Goal: Task Accomplishment & Management: Manage account settings

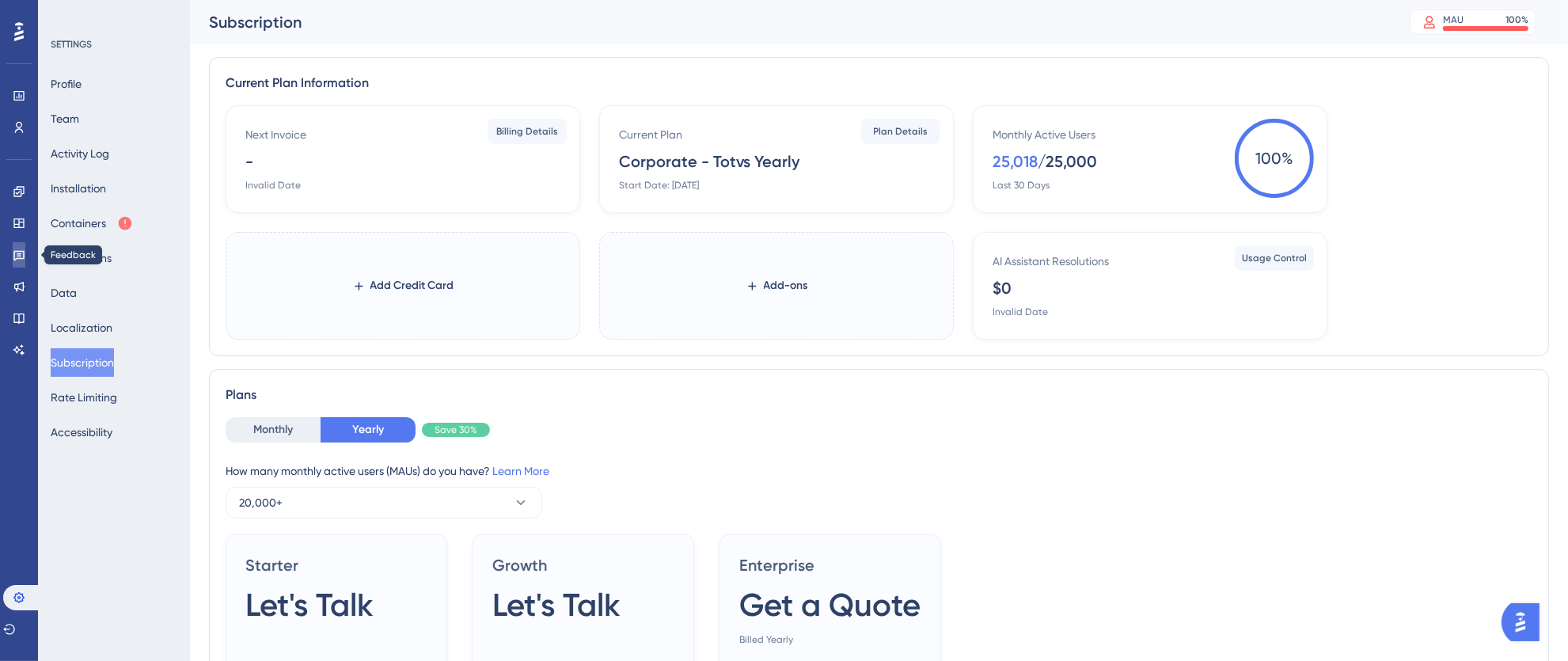
click at [20, 254] on icon at bounding box center [18, 255] width 13 height 13
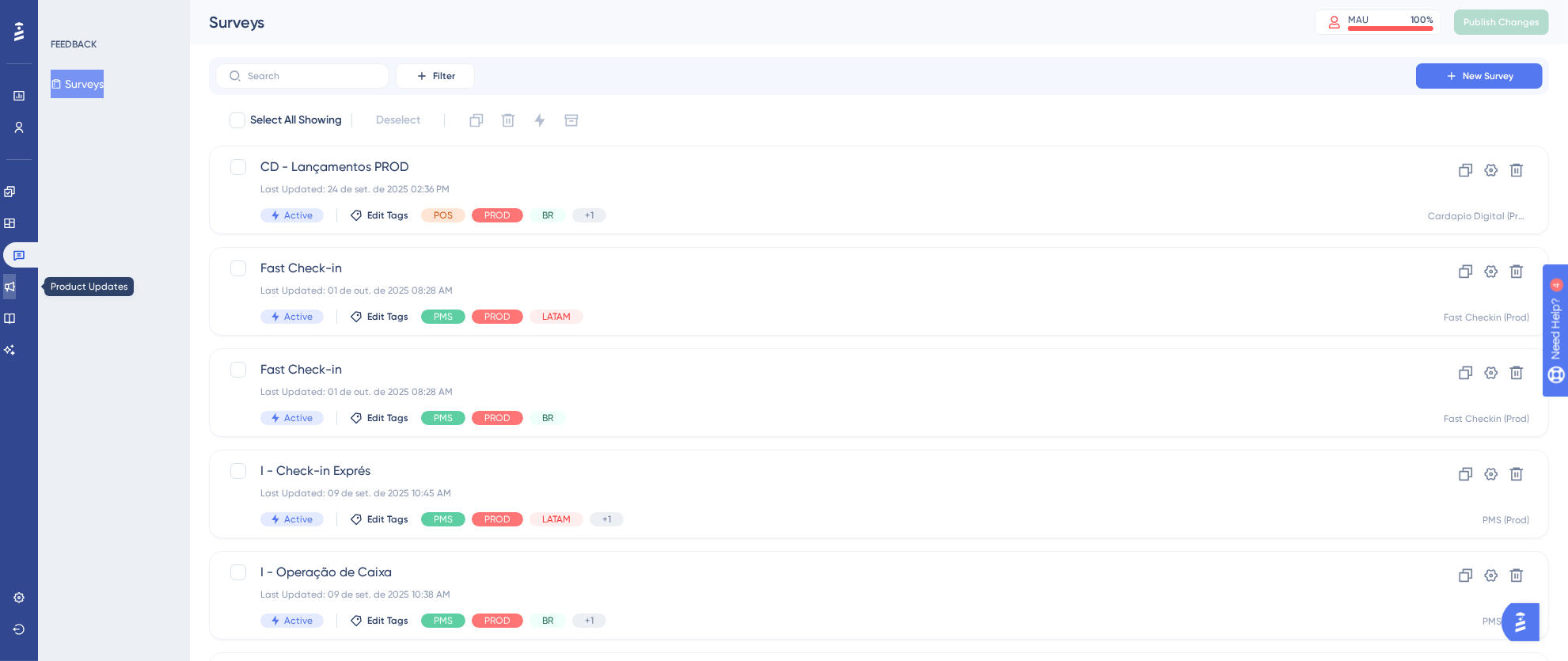
click at [10, 287] on link at bounding box center [9, 287] width 13 height 25
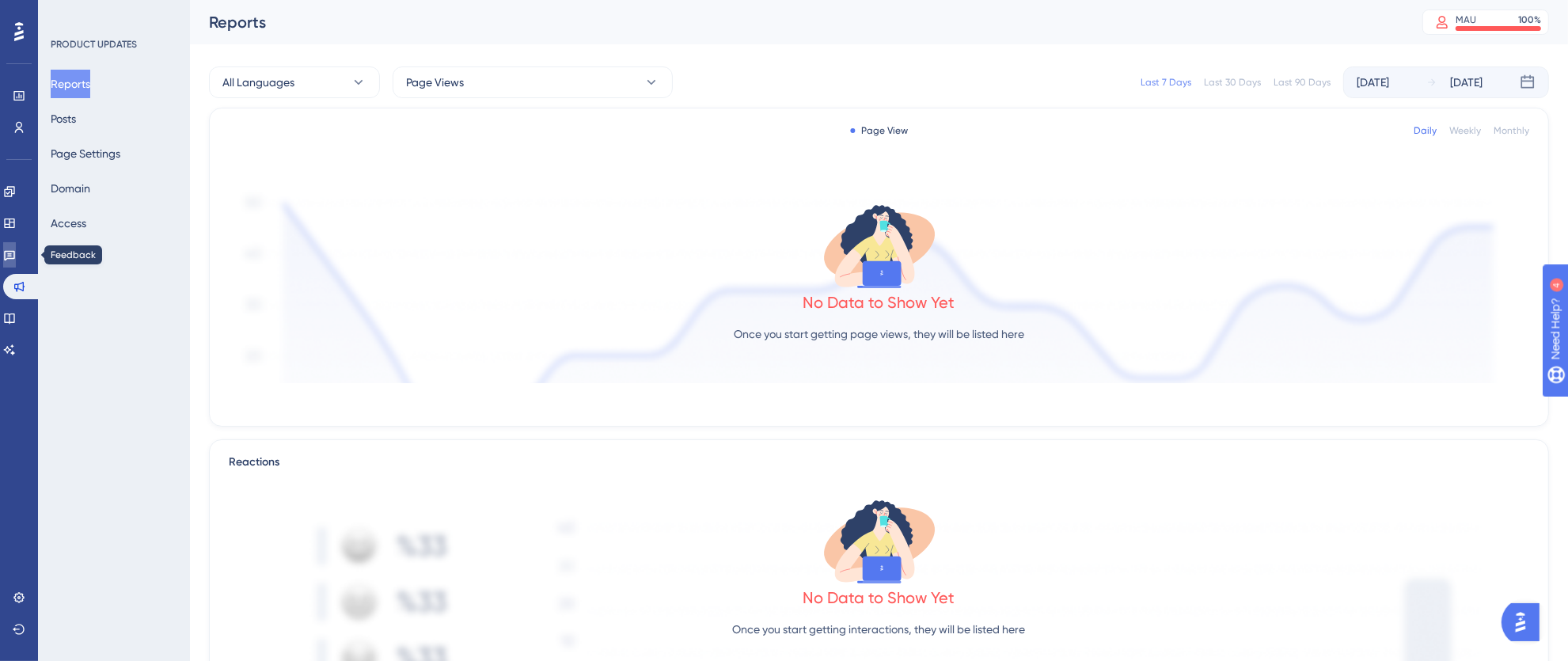
click at [16, 263] on link at bounding box center [9, 255] width 13 height 25
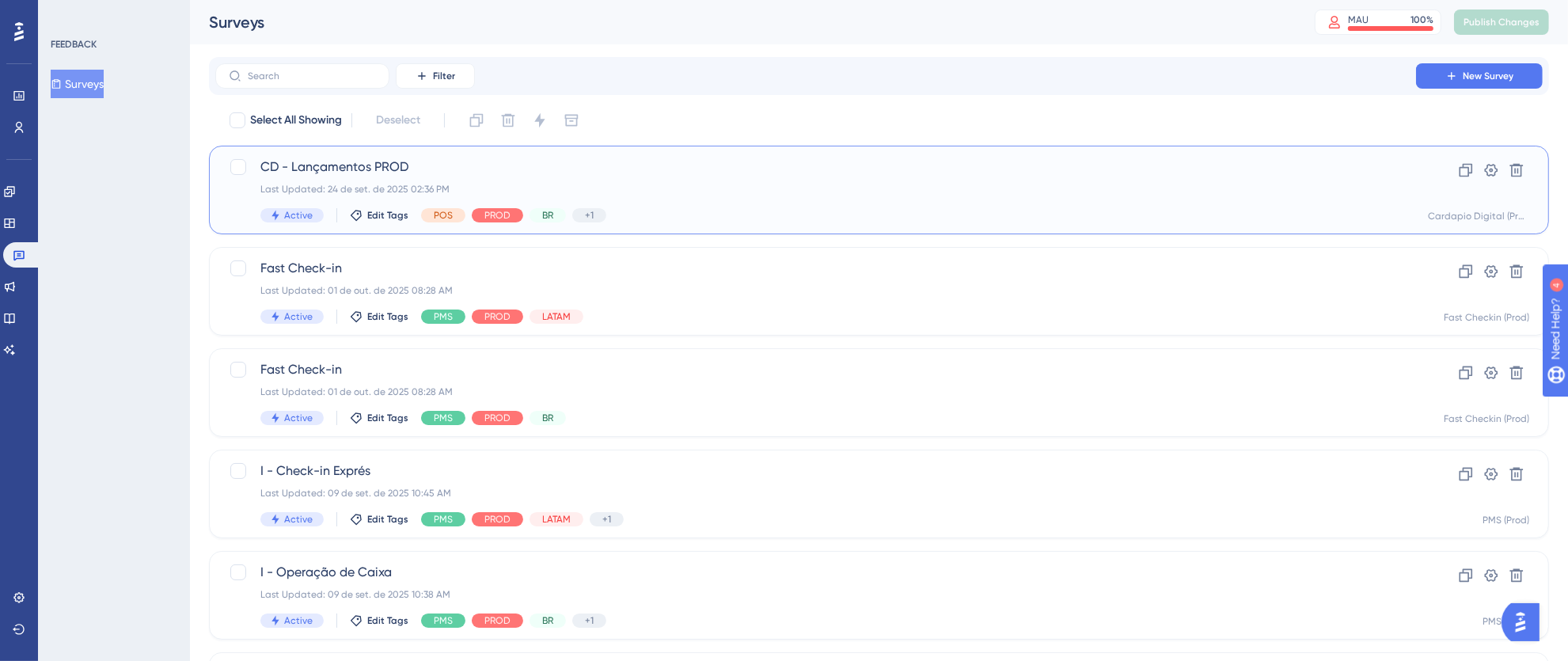
click at [785, 204] on div "CD - Lançamentos PROD Last Updated: 24 de set. de 2025 02:36 PM Active Edit Tag…" at bounding box center [816, 189] width 1111 height 65
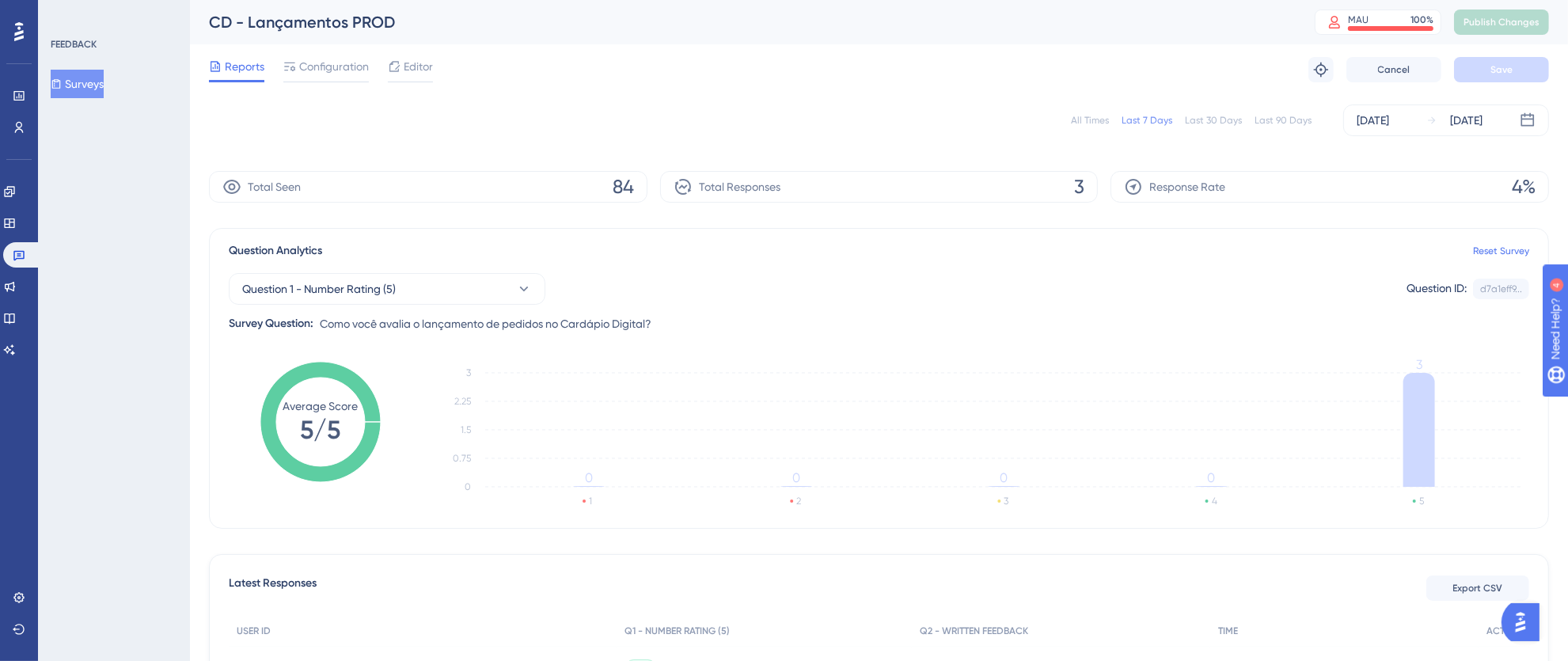
click at [1078, 120] on div "All Times" at bounding box center [1090, 120] width 38 height 13
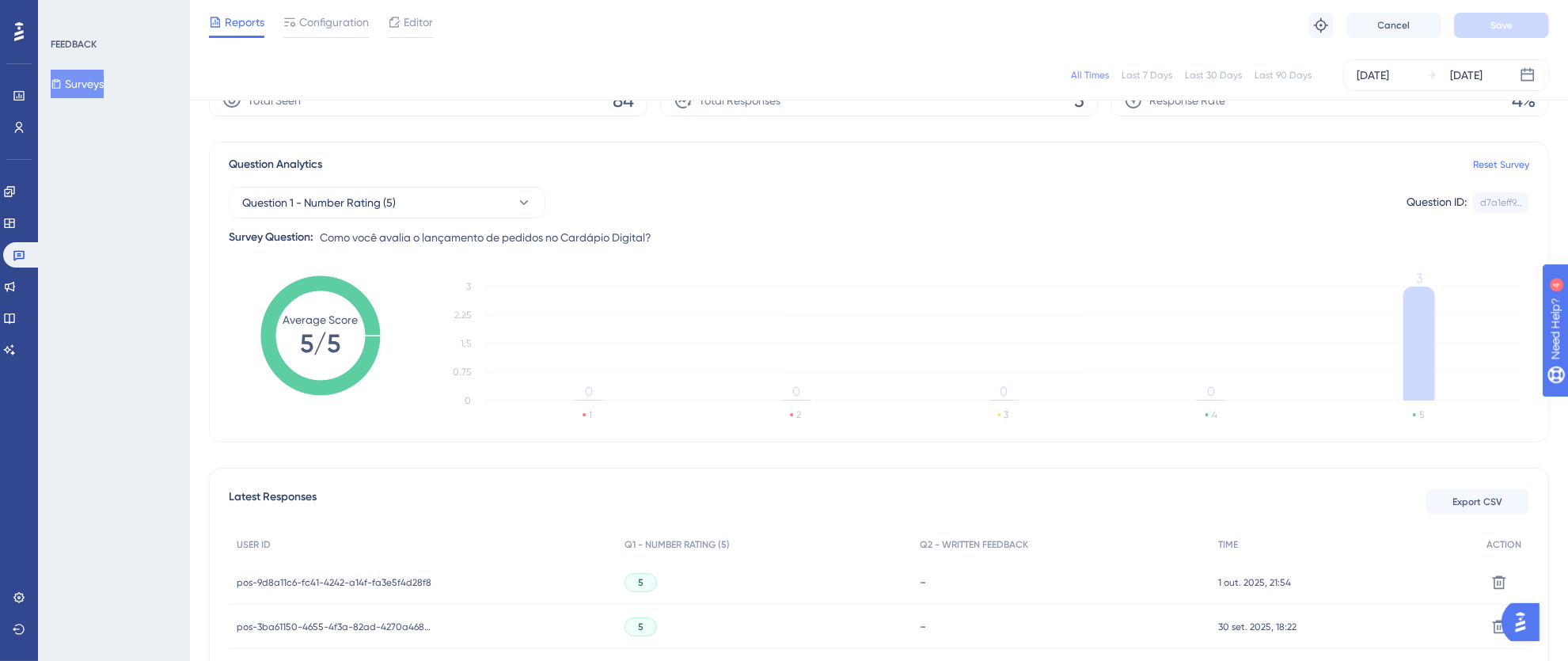
scroll to position [234, 0]
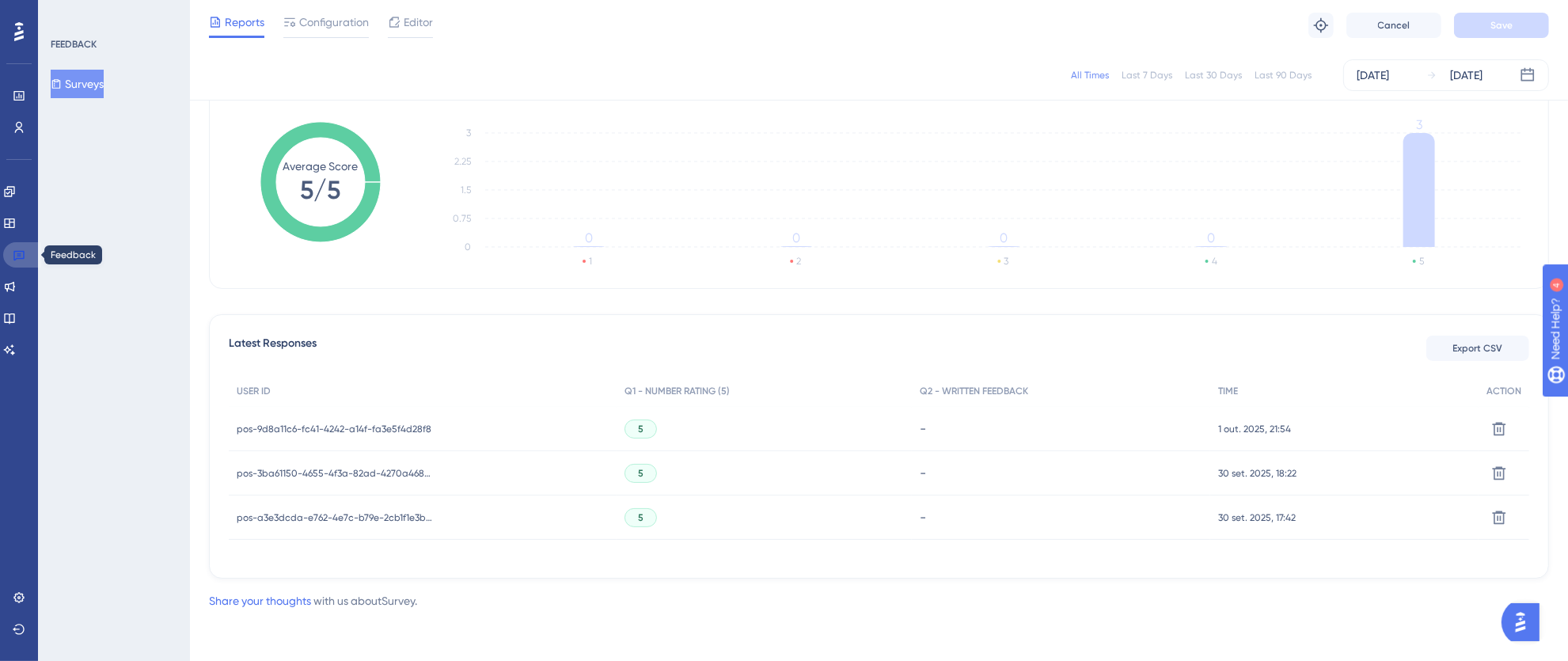
click at [18, 254] on icon at bounding box center [18, 255] width 13 height 13
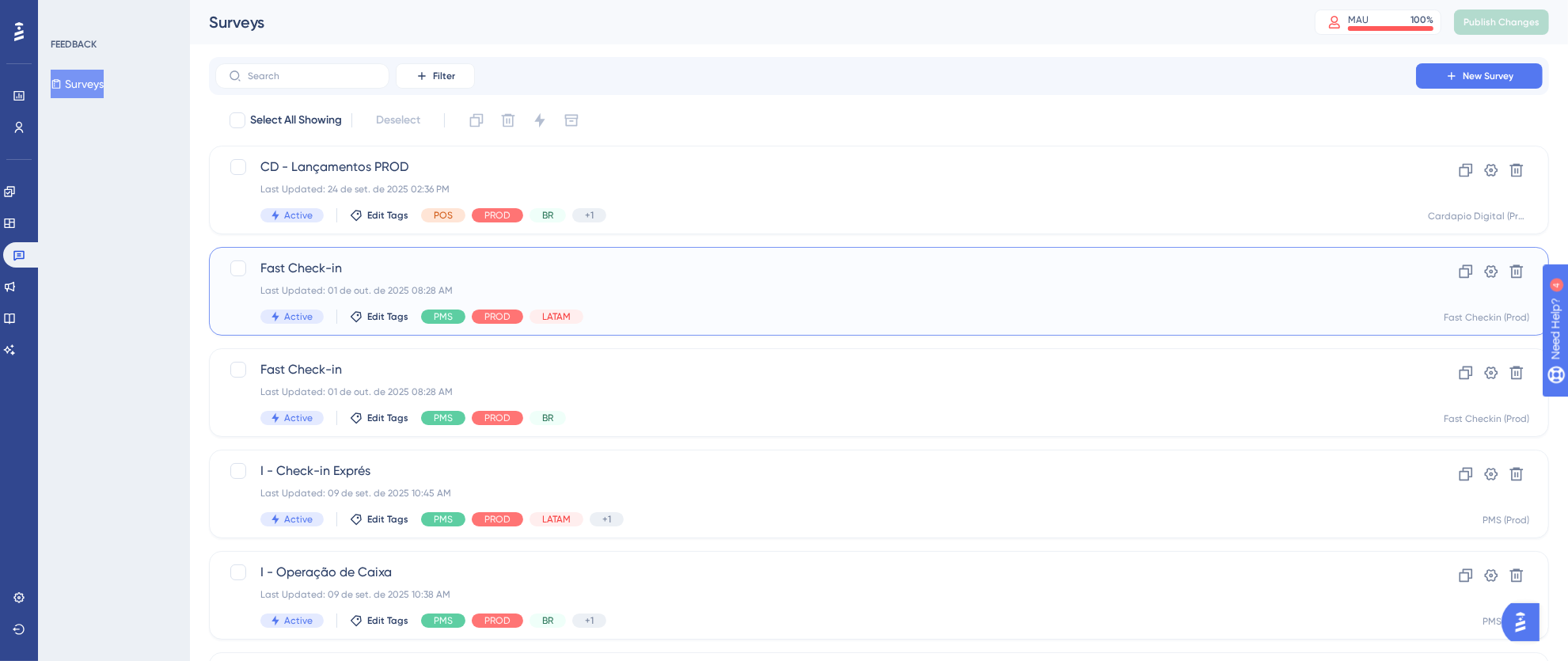
click at [652, 301] on div "Fast Check-in Last Updated: 01 de out. de 2025 08:28 AM Active Edit Tags PMS PR…" at bounding box center [816, 291] width 1111 height 65
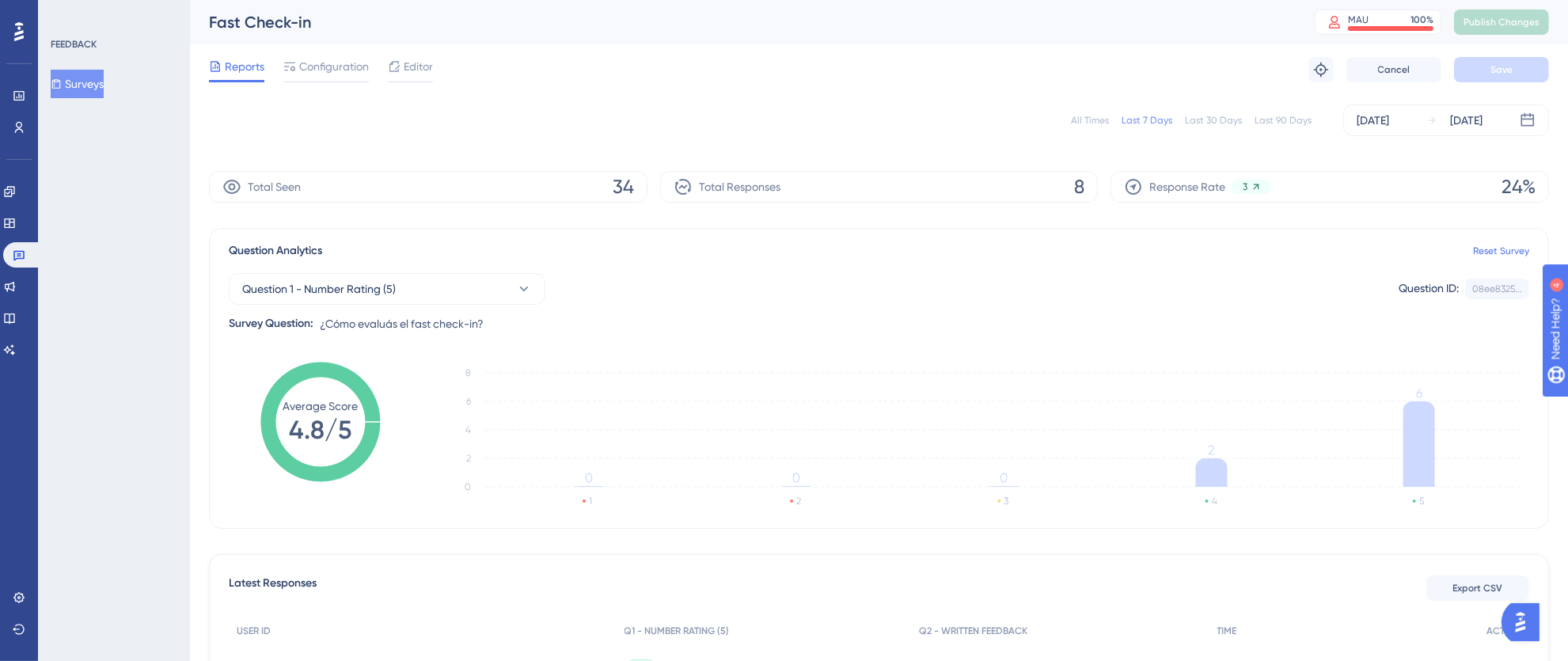
click at [1085, 115] on div "All Times" at bounding box center [1090, 120] width 38 height 13
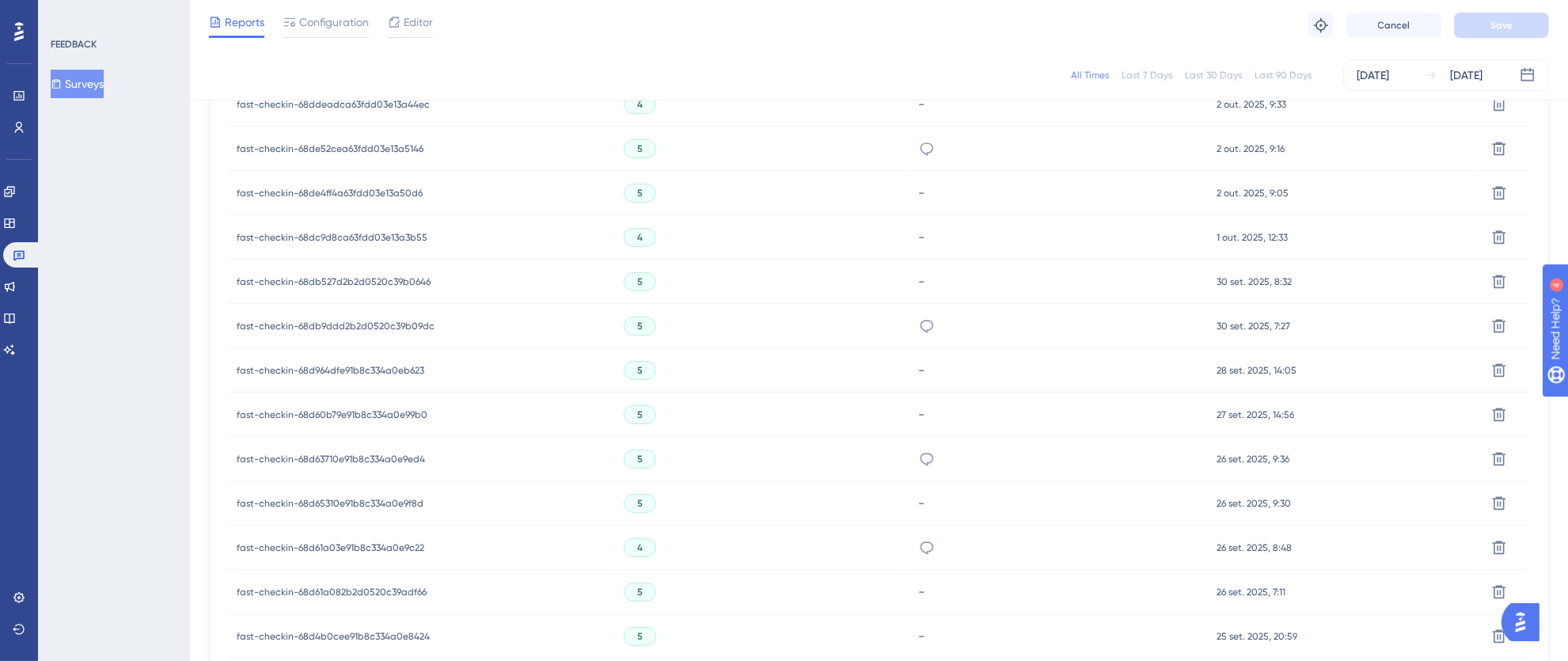
scroll to position [912, 0]
click at [14, 251] on icon at bounding box center [18, 255] width 13 height 13
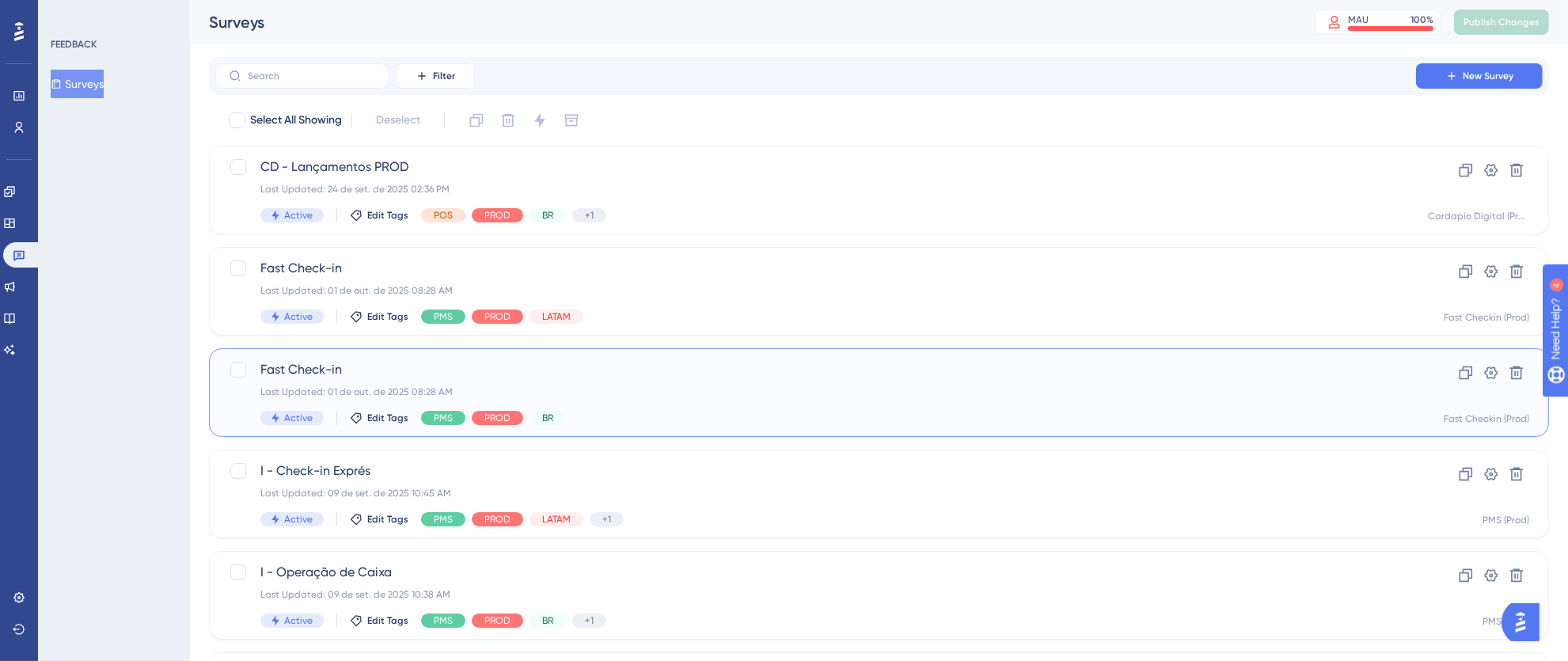
click at [675, 410] on div "Fast Check-in Last Updated: 01 de out. de 2025 08:28 AM Active Edit Tags PMS PR…" at bounding box center [816, 392] width 1111 height 65
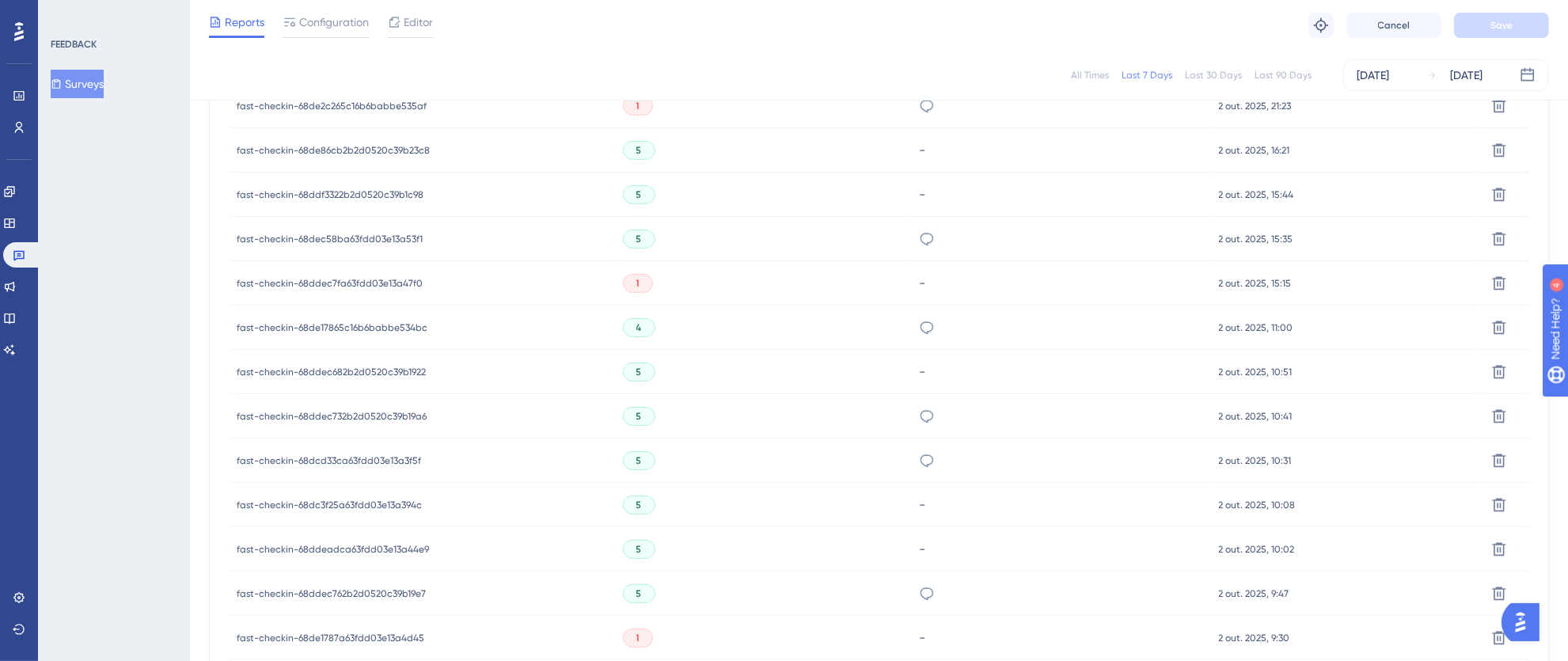
scroll to position [988, 0]
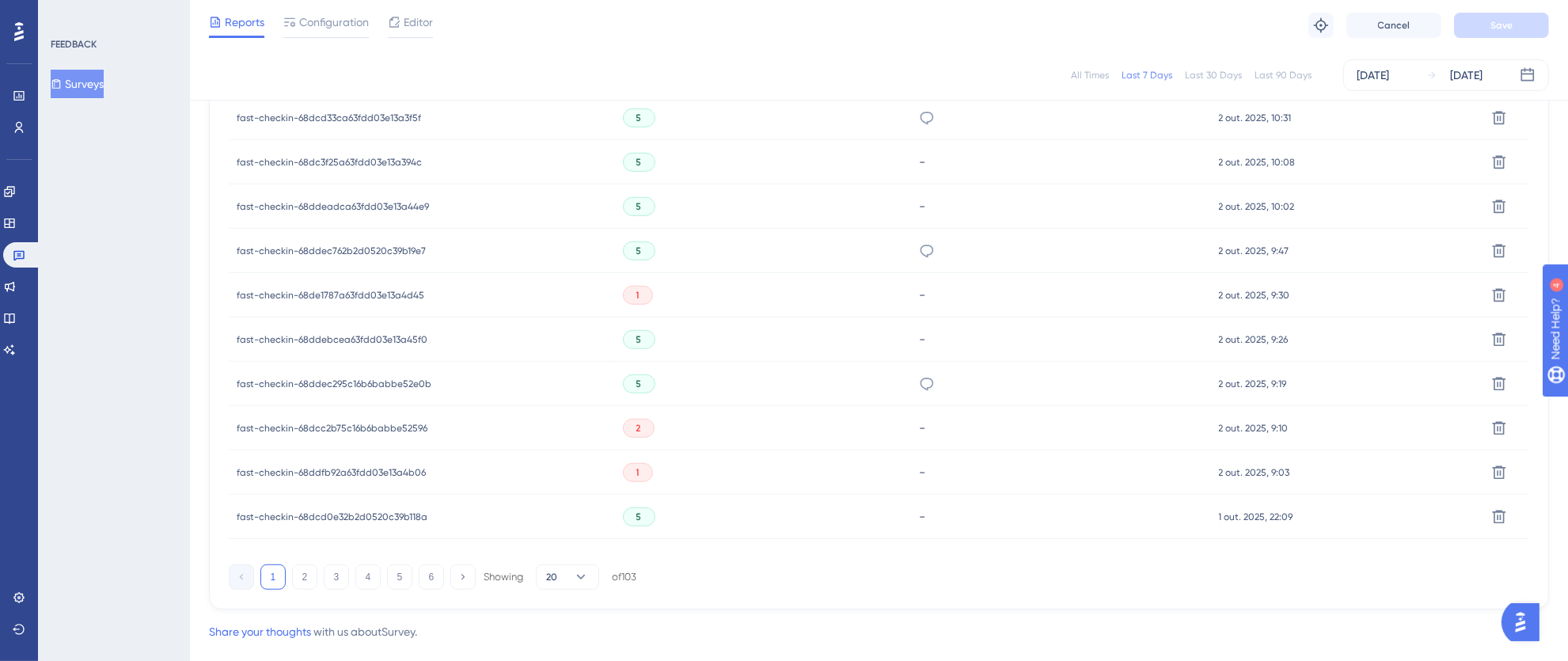
click at [18, 43] on div at bounding box center [19, 32] width 25 height 25
